Goal: Task Accomplishment & Management: Use online tool/utility

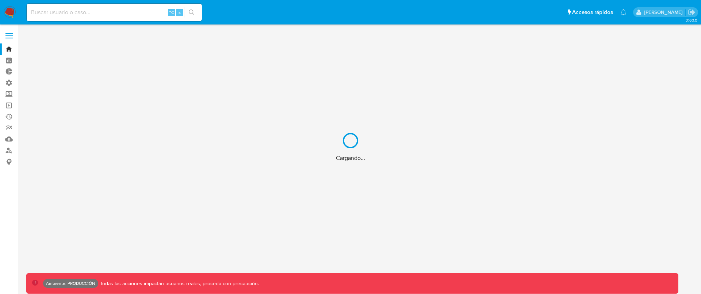
click at [9, 127] on div "Cargando..." at bounding box center [350, 147] width 701 height 294
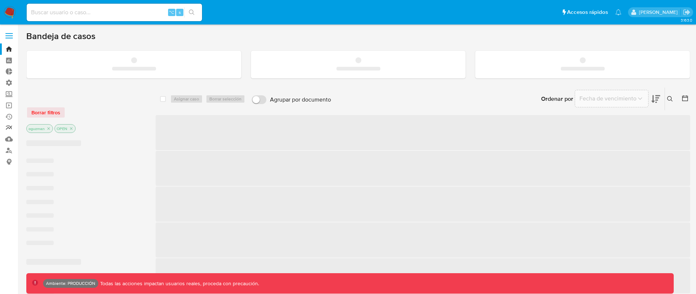
click at [9, 127] on link "Reportes" at bounding box center [43, 127] width 87 height 11
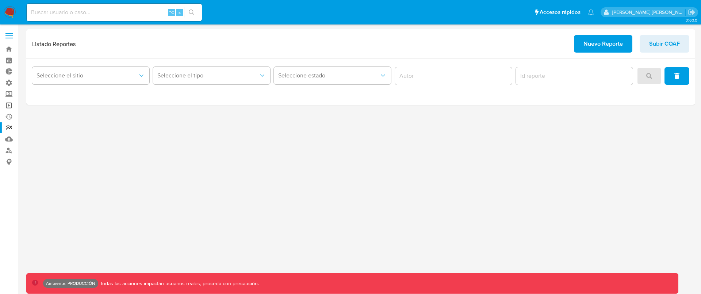
click at [10, 107] on link "Operaciones masivas" at bounding box center [43, 105] width 87 height 11
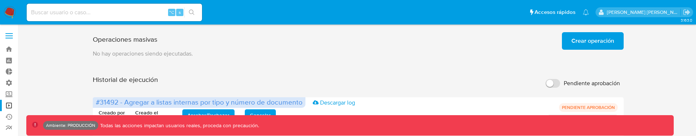
click at [592, 39] on span "Crear operación" at bounding box center [592, 41] width 43 height 16
